Goal: Register for event/course

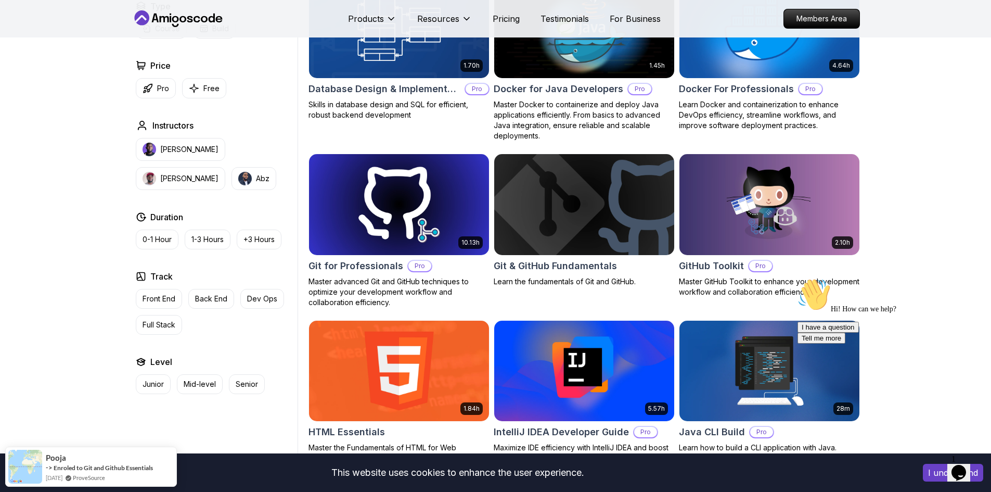
scroll to position [885, 0]
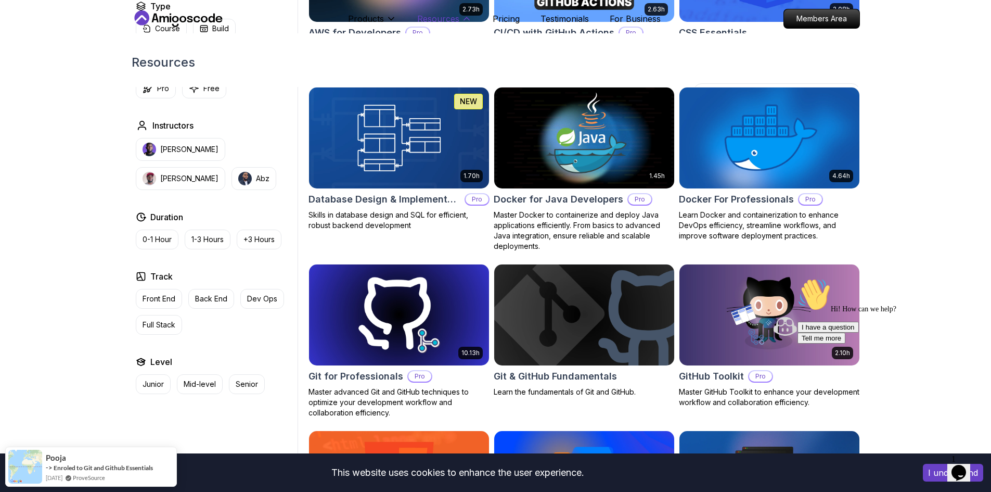
click at [436, 17] on p "Resources" at bounding box center [438, 18] width 42 height 12
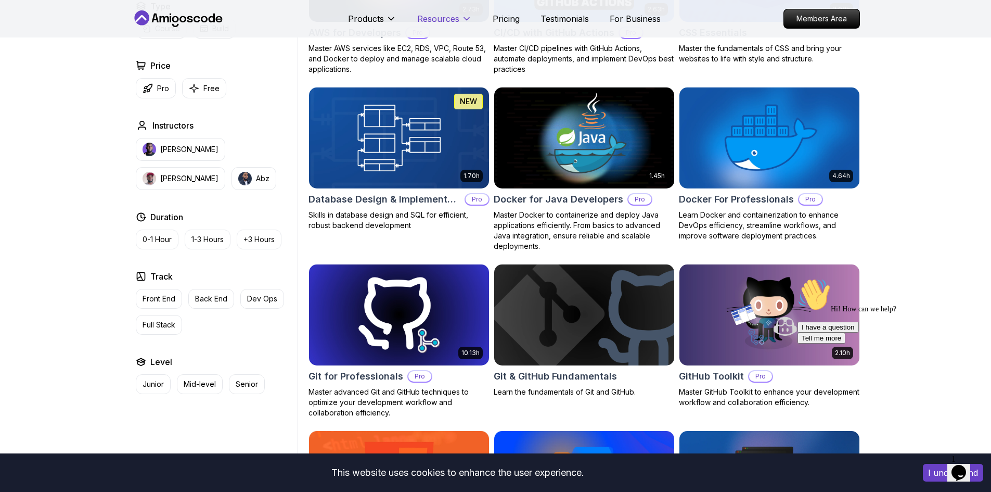
click at [436, 17] on p "Resources" at bounding box center [438, 18] width 42 height 12
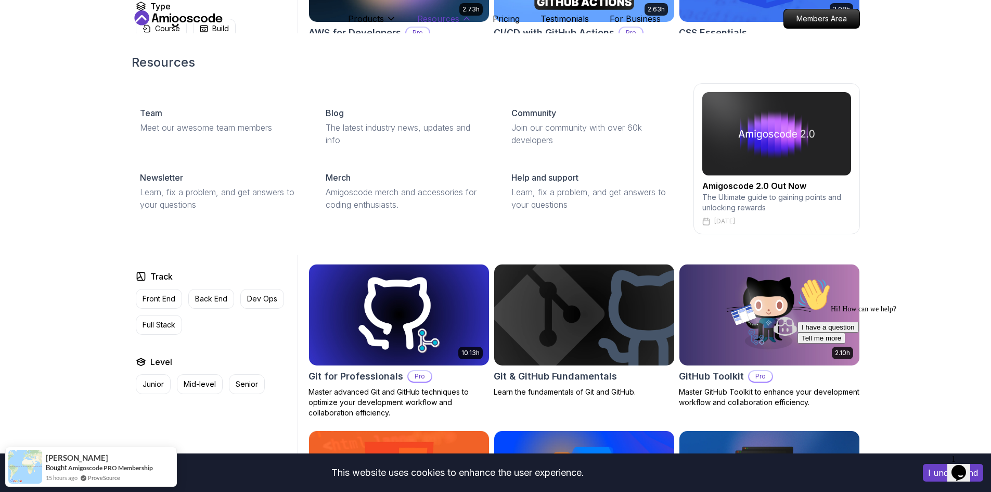
click at [436, 17] on p "Resources" at bounding box center [438, 18] width 42 height 12
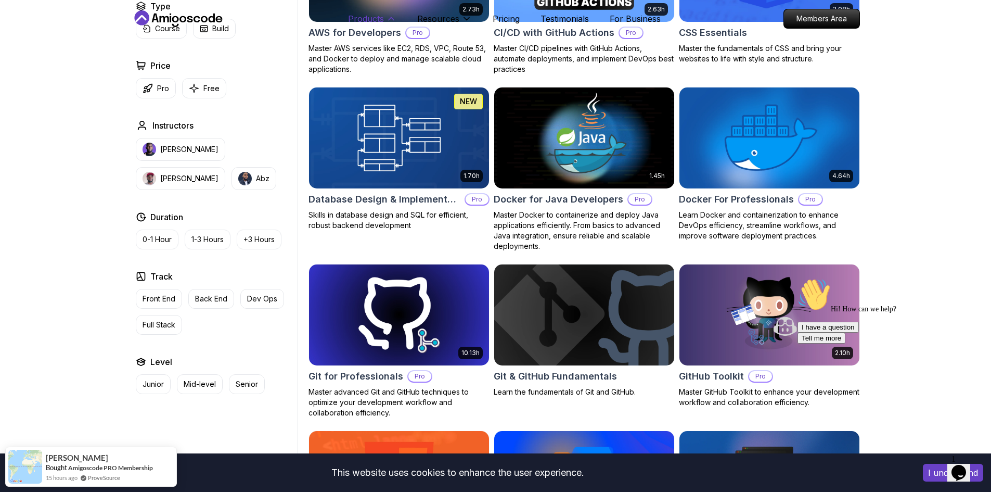
click at [365, 18] on p "Products" at bounding box center [366, 18] width 36 height 12
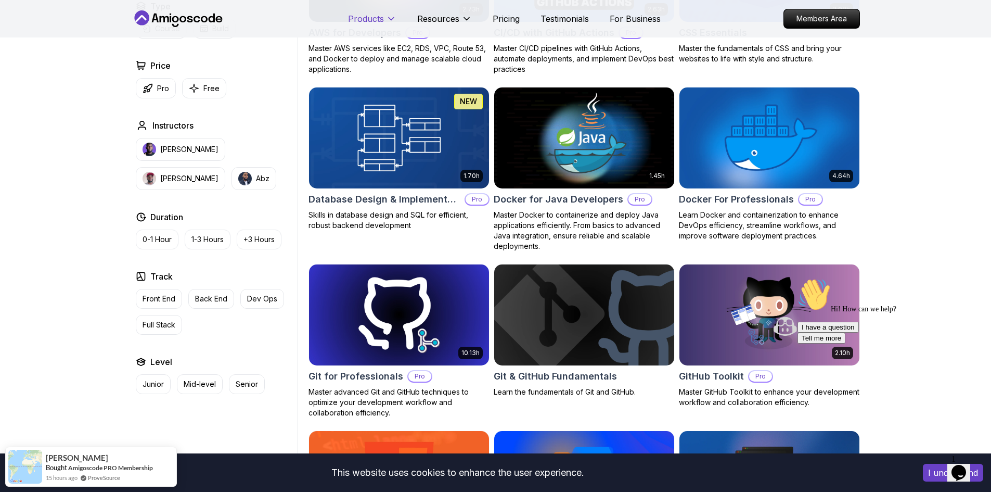
click at [365, 18] on p "Products" at bounding box center [366, 18] width 36 height 12
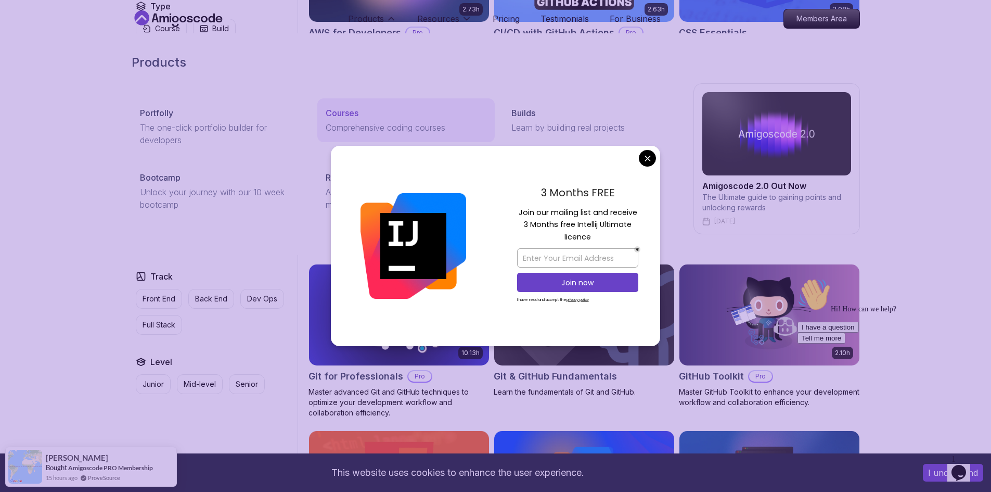
click at [349, 111] on p "Courses" at bounding box center [342, 113] width 33 height 12
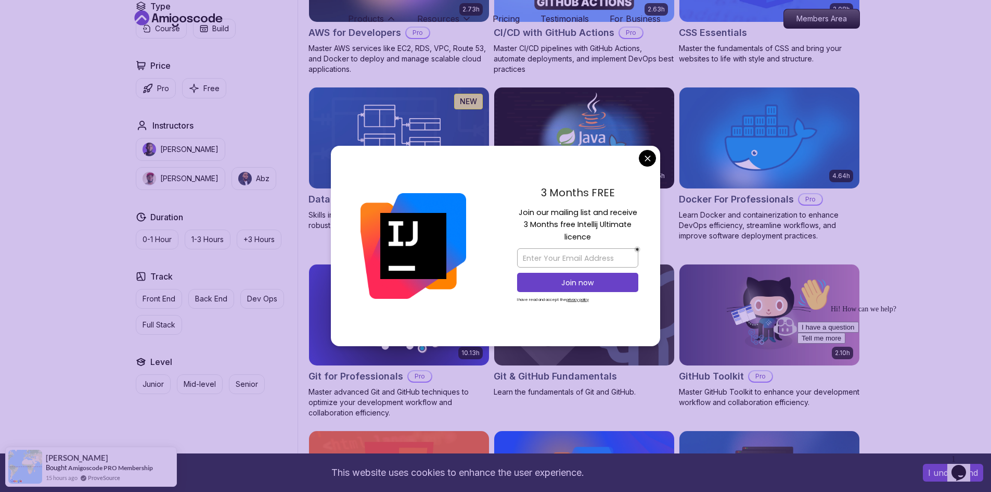
scroll to position [0, 0]
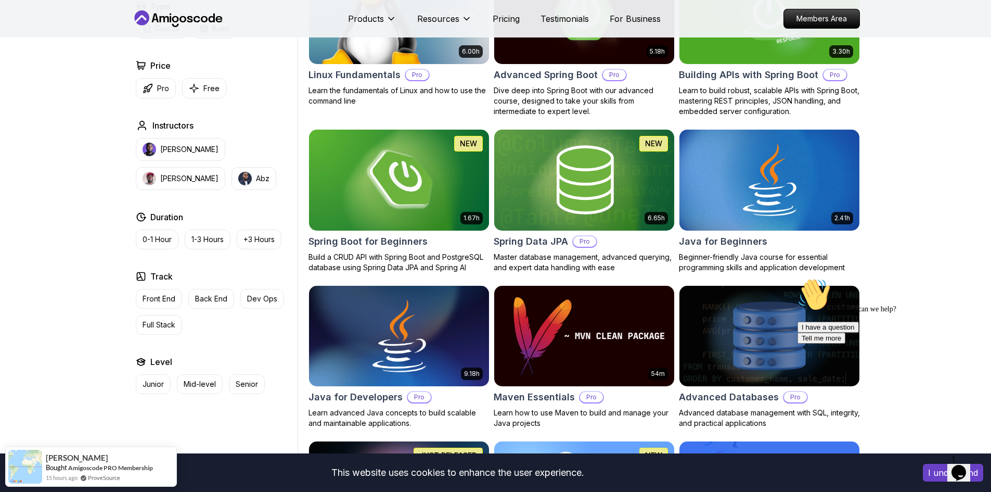
scroll to position [260, 0]
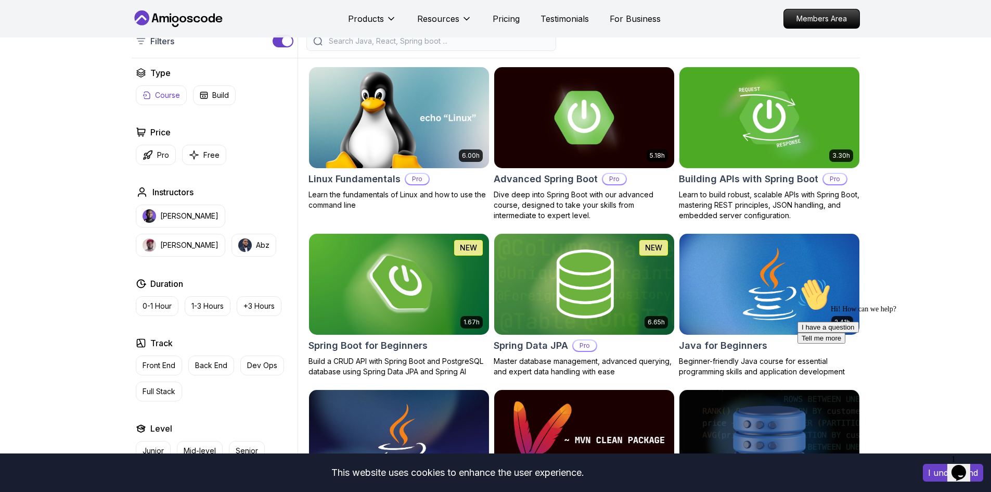
click at [170, 102] on button "Course" at bounding box center [161, 95] width 51 height 20
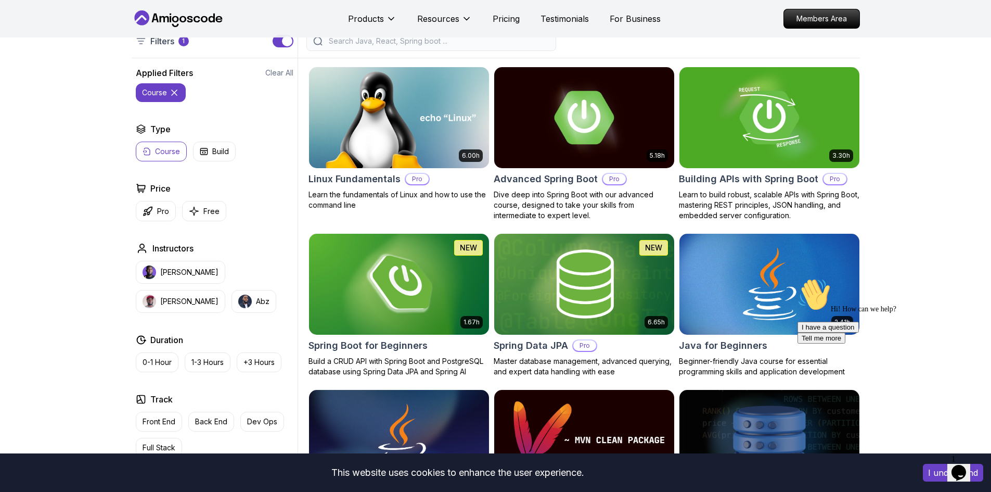
scroll to position [364, 0]
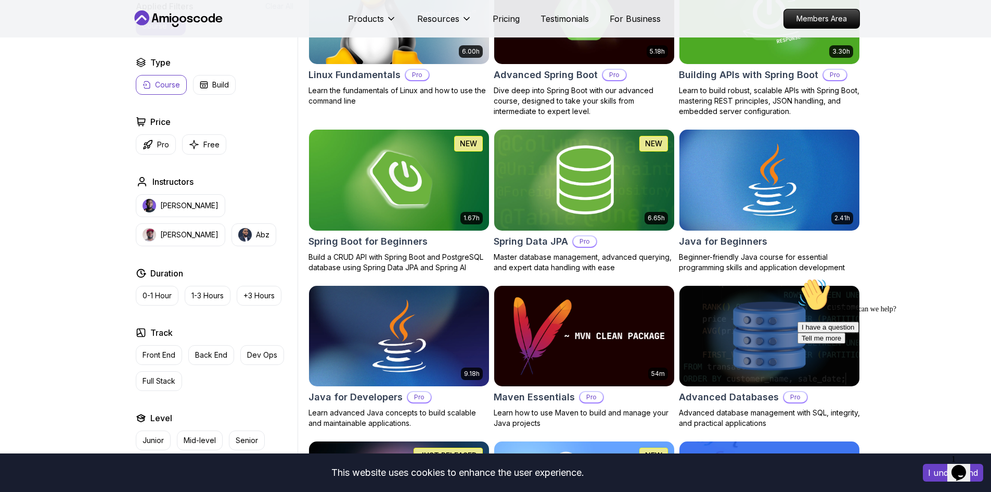
click at [158, 88] on p "Course" at bounding box center [167, 85] width 25 height 10
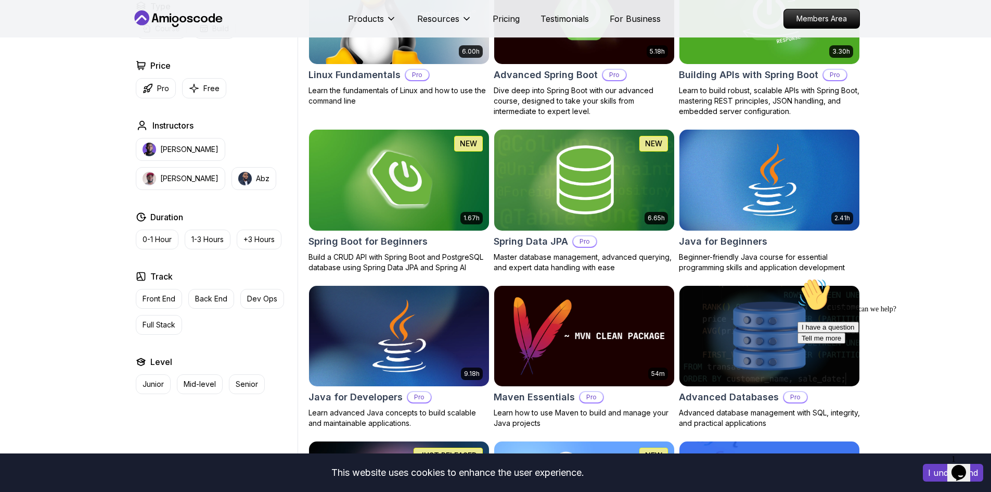
scroll to position [416, 0]
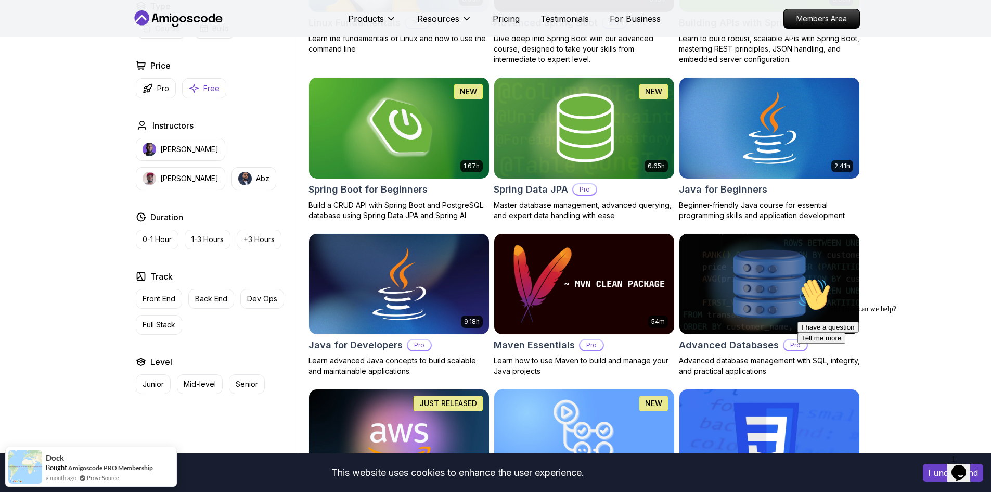
click at [219, 94] on button "Free" at bounding box center [204, 88] width 44 height 20
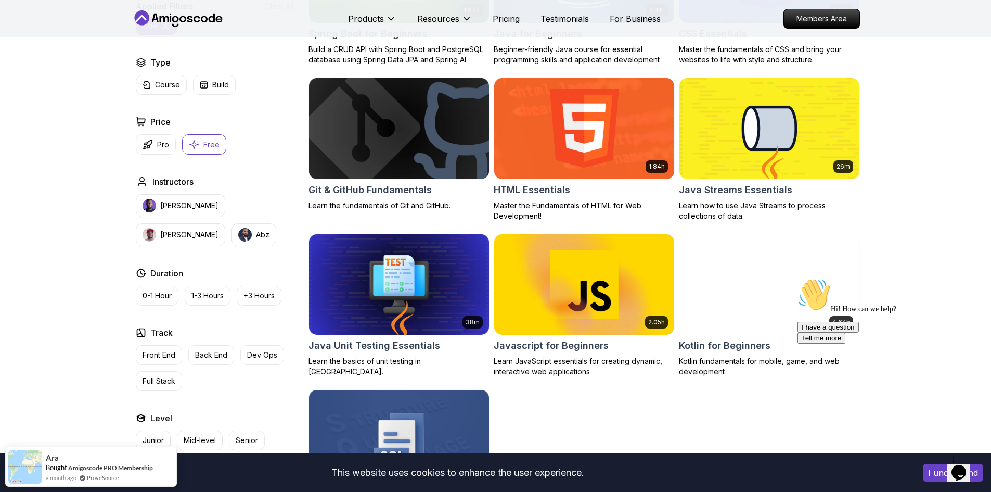
scroll to position [416, 0]
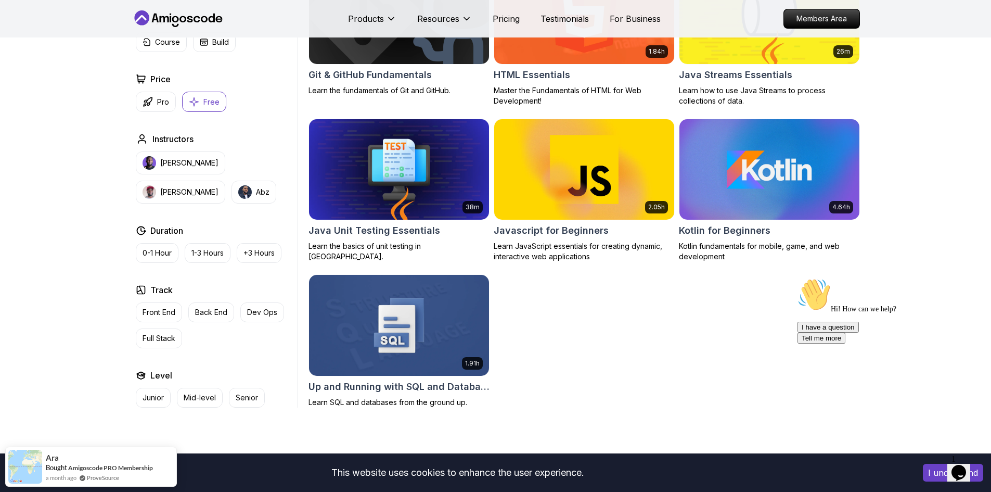
click at [380, 229] on h2 "Java Unit Testing Essentials" at bounding box center [375, 230] width 132 height 15
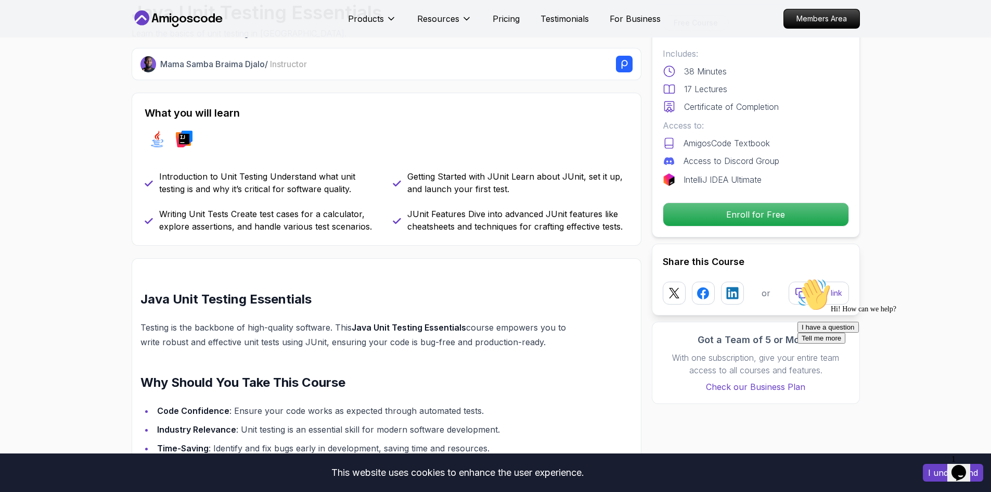
scroll to position [468, 0]
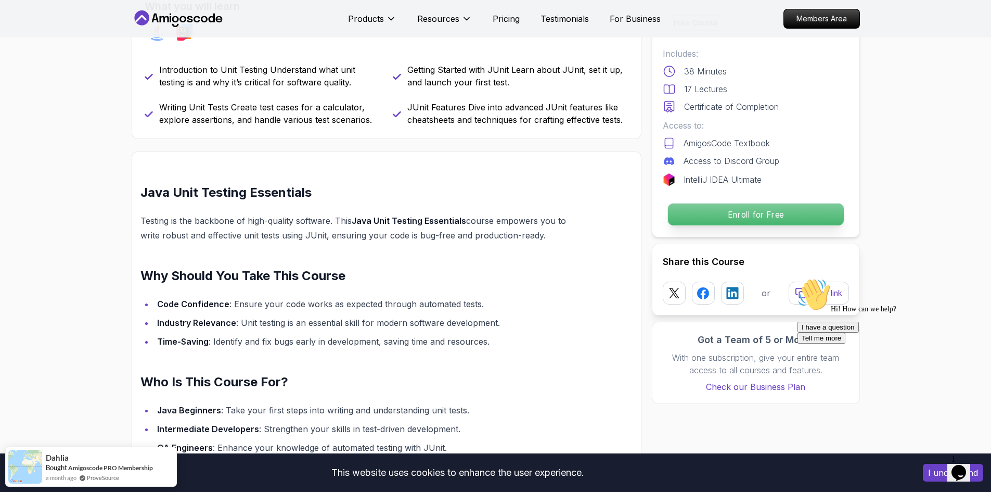
click at [708, 211] on p "Enroll for Free" at bounding box center [756, 214] width 176 height 22
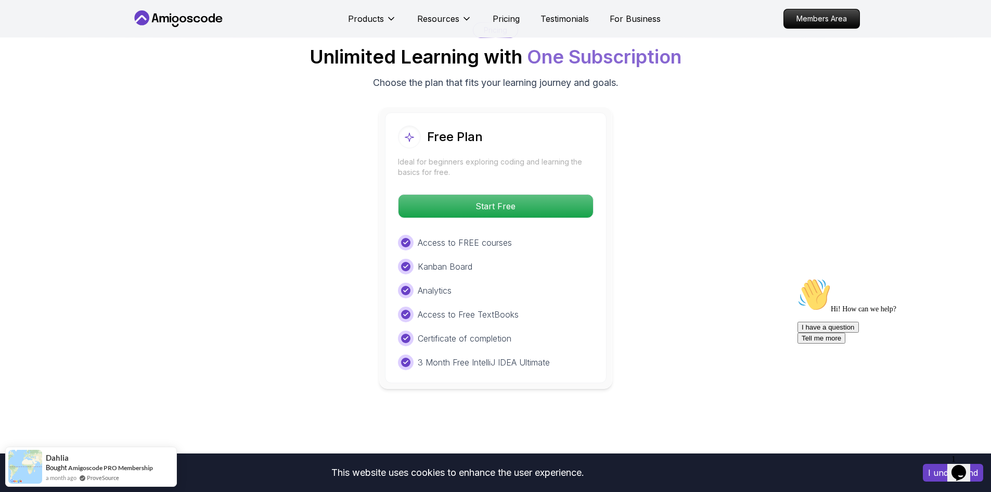
scroll to position [1643, 0]
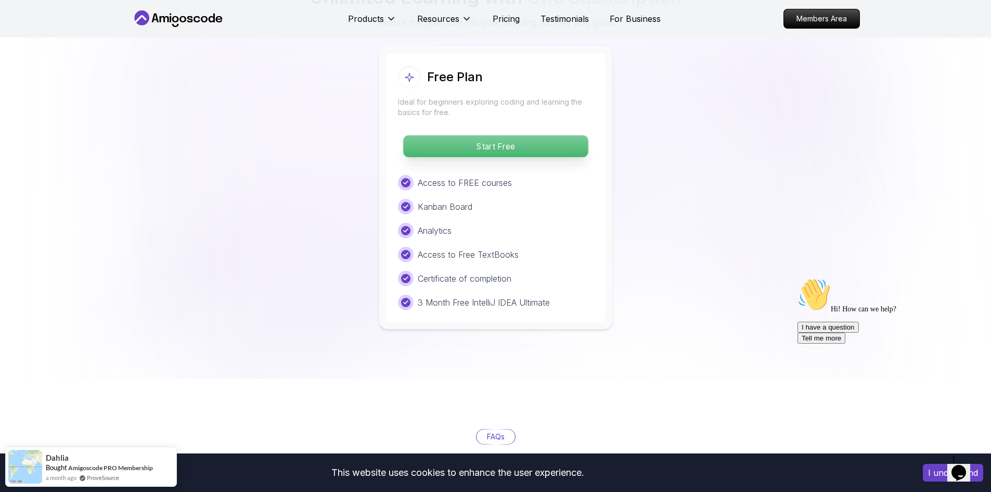
click at [479, 152] on p "Start Free" at bounding box center [495, 146] width 185 height 22
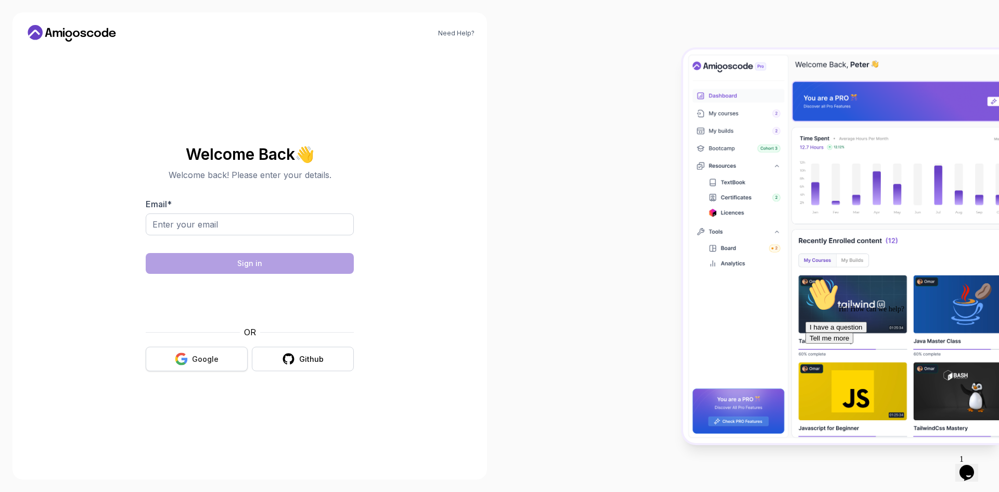
click at [211, 363] on div "Google" at bounding box center [205, 359] width 27 height 10
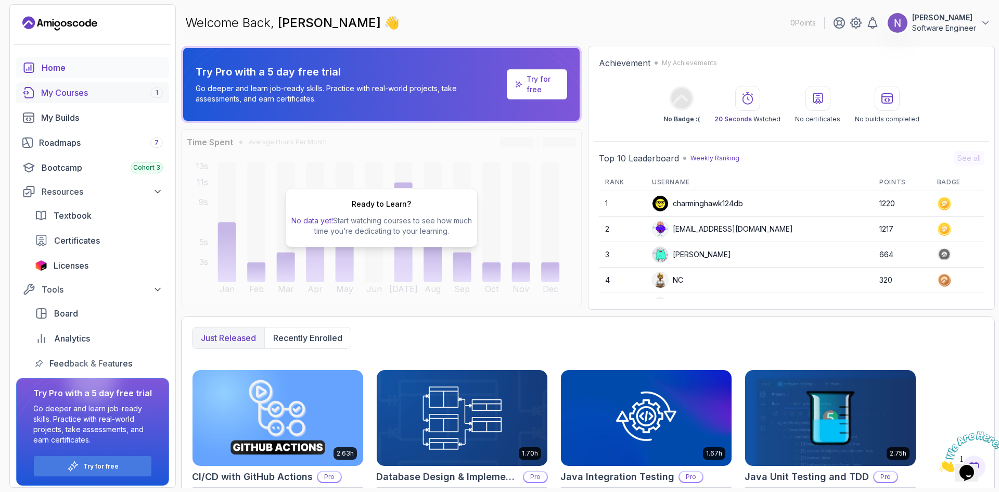
click at [73, 94] on div "My Courses 1" at bounding box center [102, 92] width 122 height 12
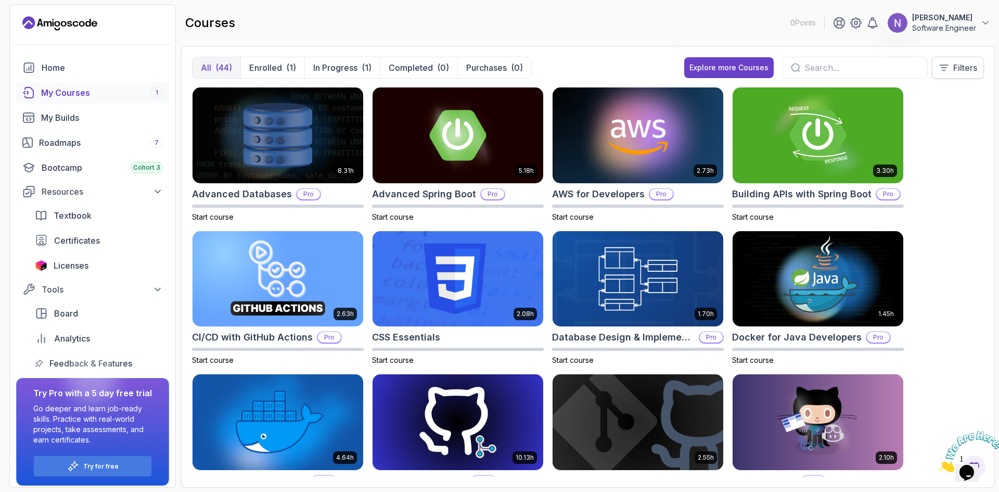
click at [950, 69] on button "Filters" at bounding box center [958, 68] width 52 height 22
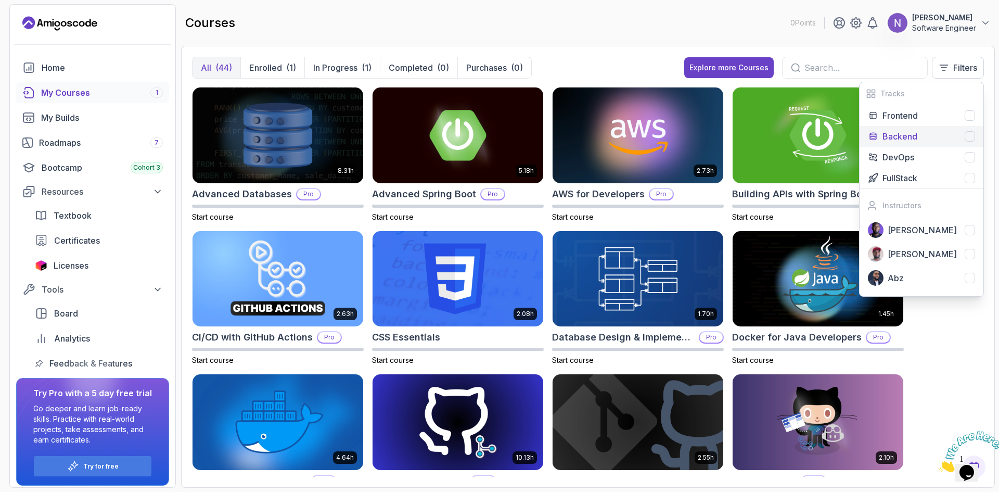
click at [937, 138] on div "Backend" at bounding box center [928, 136] width 93 height 12
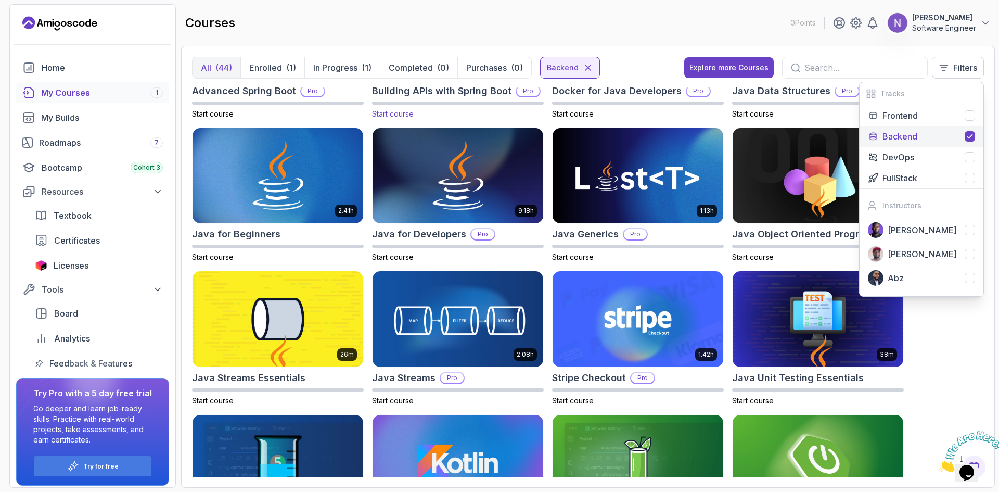
scroll to position [104, 0]
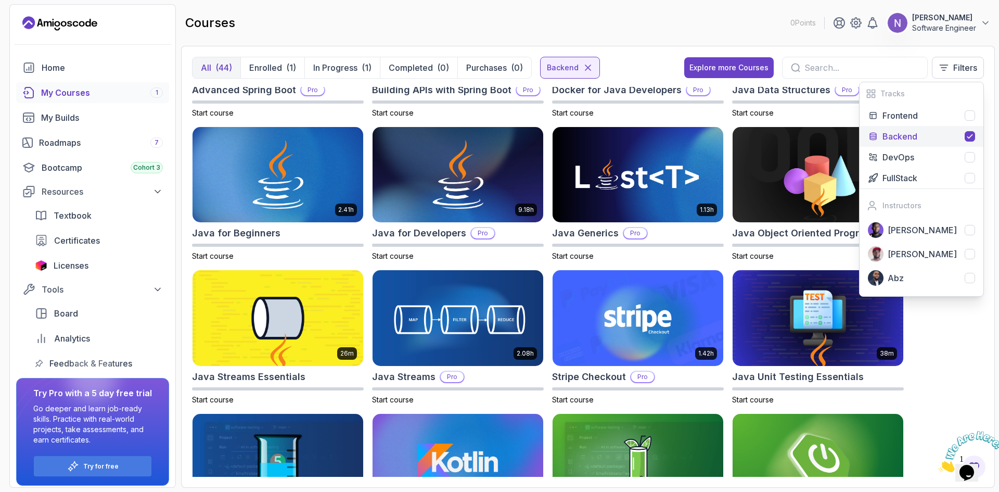
click at [596, 28] on div "courses 0 Points [PERSON_NAME] Software Engineer" at bounding box center [588, 22] width 814 height 37
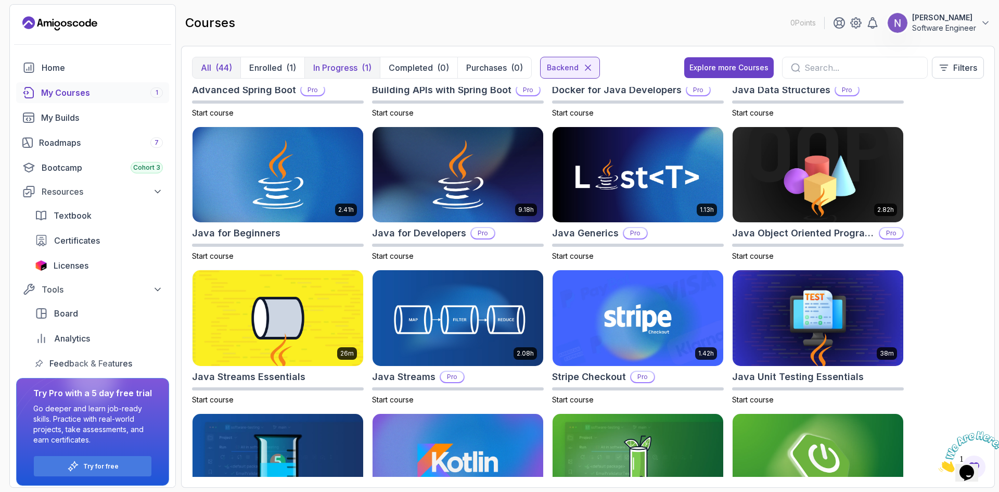
click at [338, 67] on p "In Progress" at bounding box center [335, 67] width 44 height 12
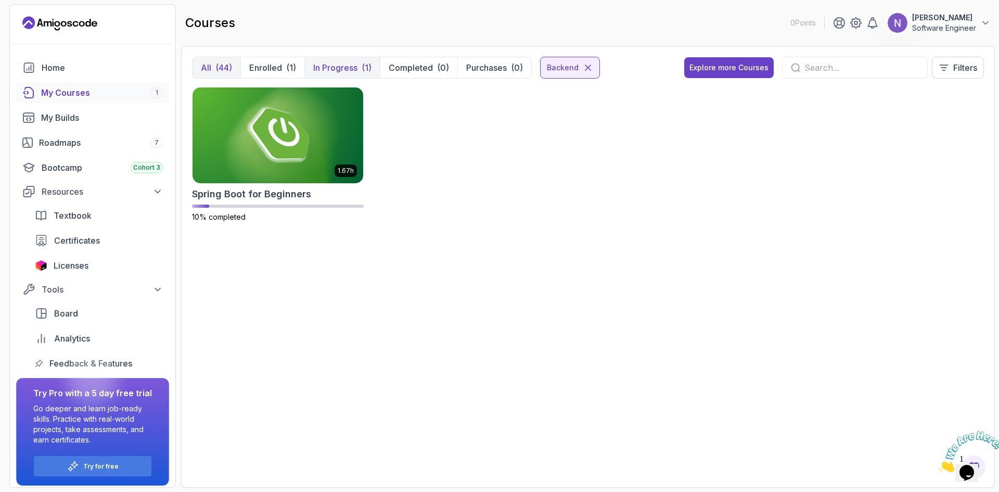
click at [217, 68] on div "(44)" at bounding box center [223, 67] width 17 height 12
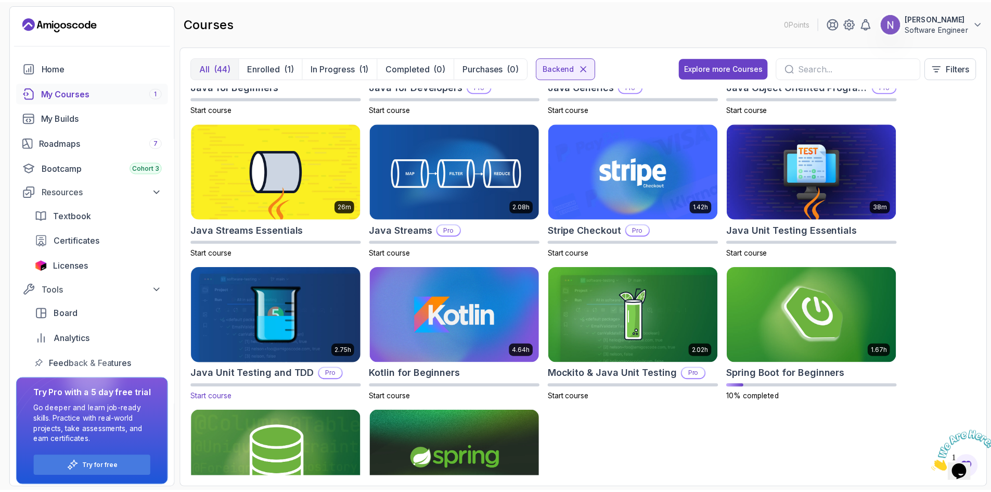
scroll to position [331, 0]
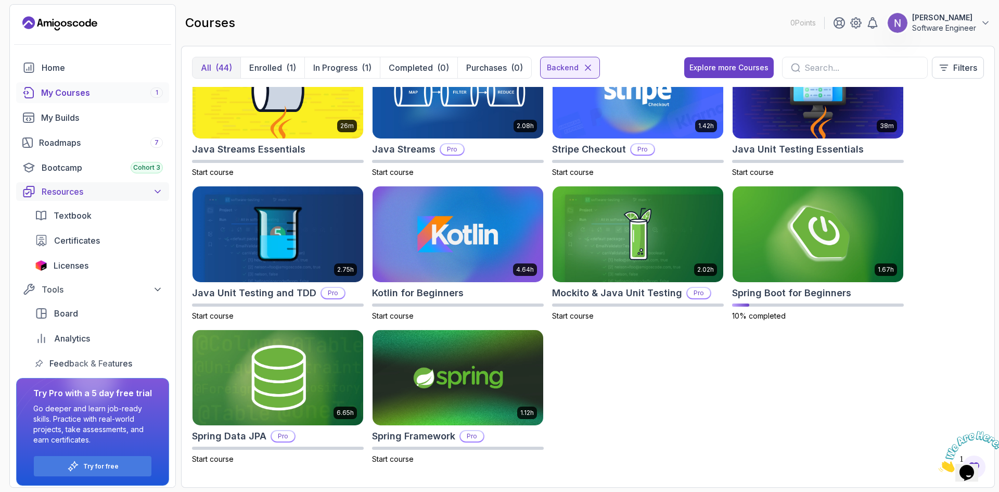
click at [128, 189] on div "Resources" at bounding box center [102, 191] width 121 height 12
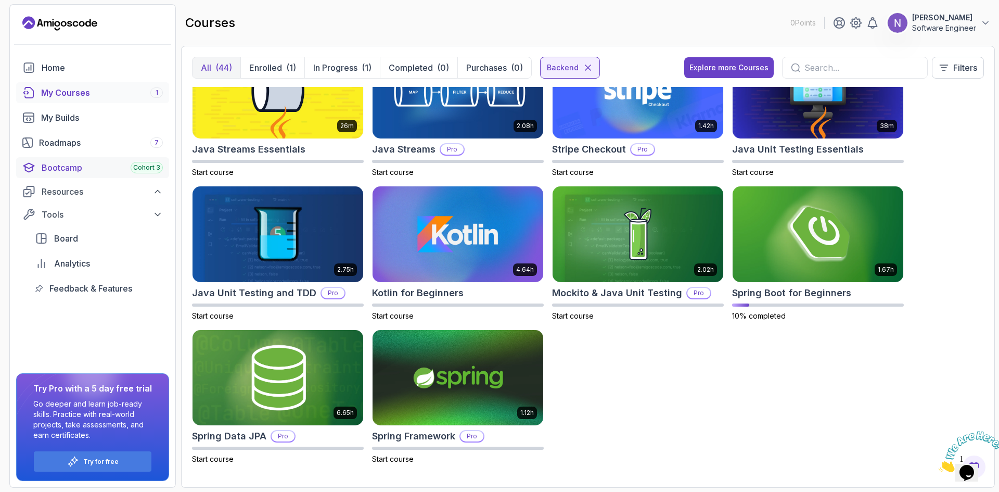
click at [103, 172] on div "Bootcamp Cohort 3" at bounding box center [102, 167] width 121 height 12
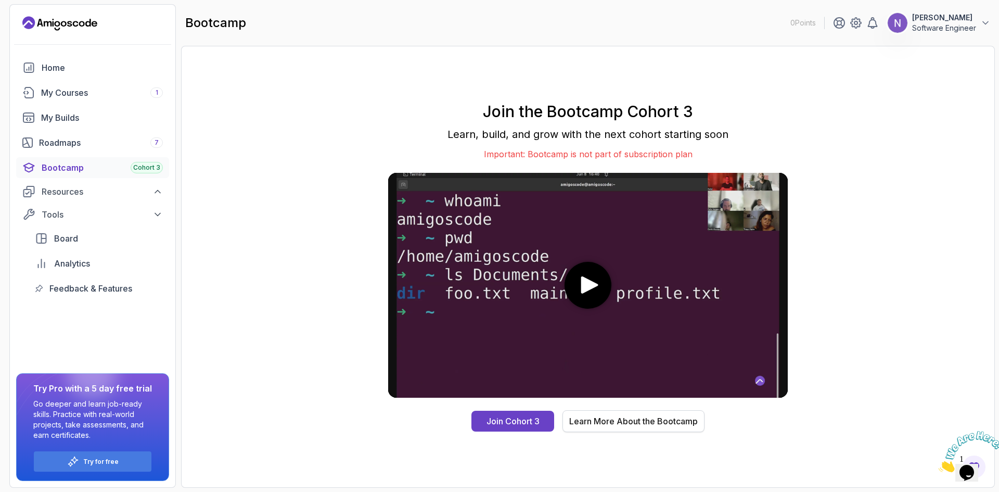
click at [626, 418] on div "Learn More About the Bootcamp" at bounding box center [633, 421] width 129 height 12
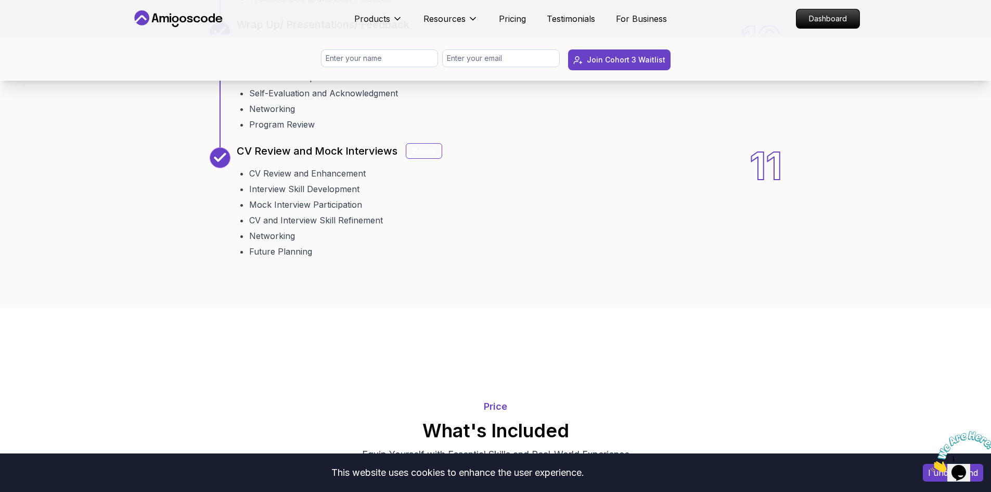
scroll to position [1665, 0]
